Goal: Transaction & Acquisition: Register for event/course

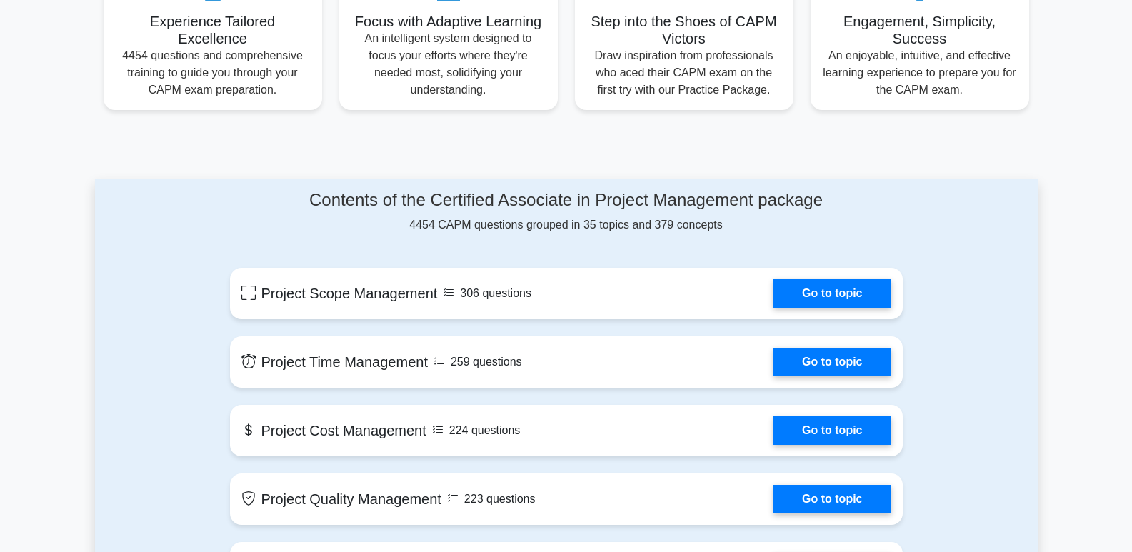
drag, startPoint x: 307, startPoint y: 200, endPoint x: 720, endPoint y: 219, distance: 413.4
click at [720, 219] on div "Contents of the Certified Associate in Project Management package 4454 CAPM que…" at bounding box center [566, 212] width 673 height 44
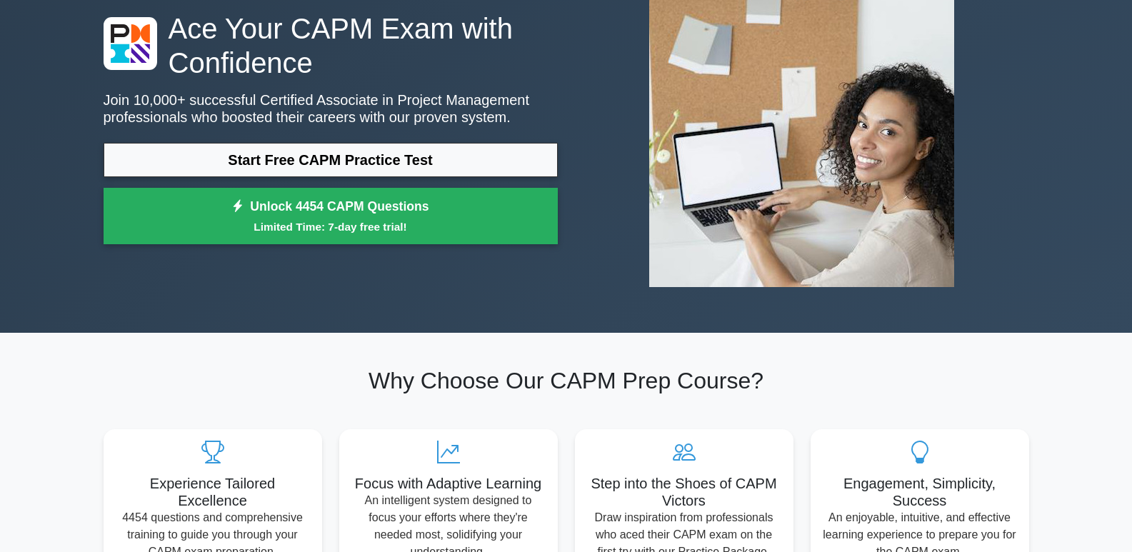
scroll to position [116, 0]
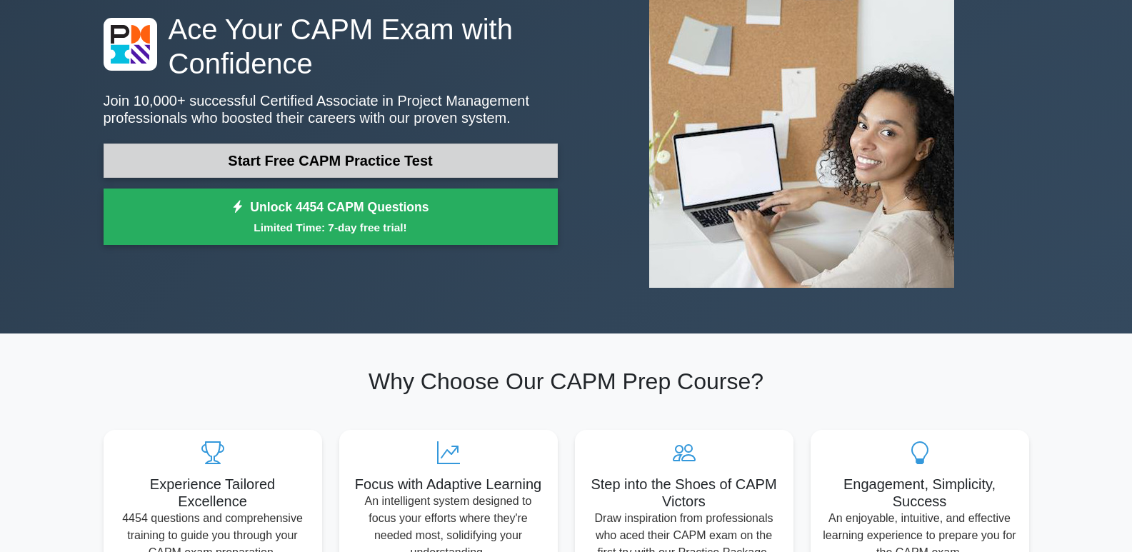
click at [544, 166] on link "Start Free CAPM Practice Test" at bounding box center [331, 161] width 454 height 34
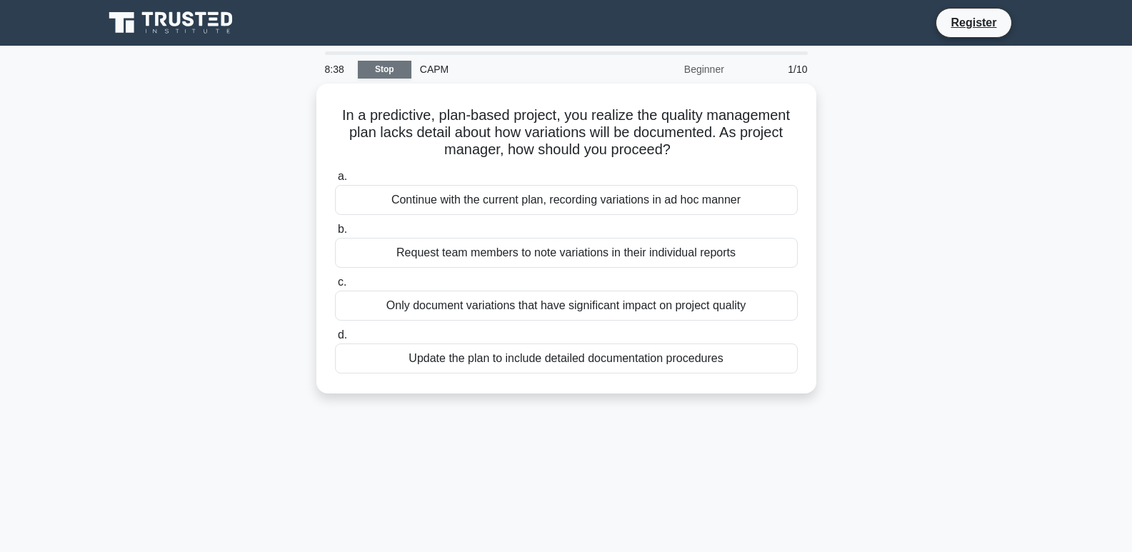
click at [378, 62] on link "Stop" at bounding box center [385, 70] width 54 height 18
